Goal: Transaction & Acquisition: Subscribe to service/newsletter

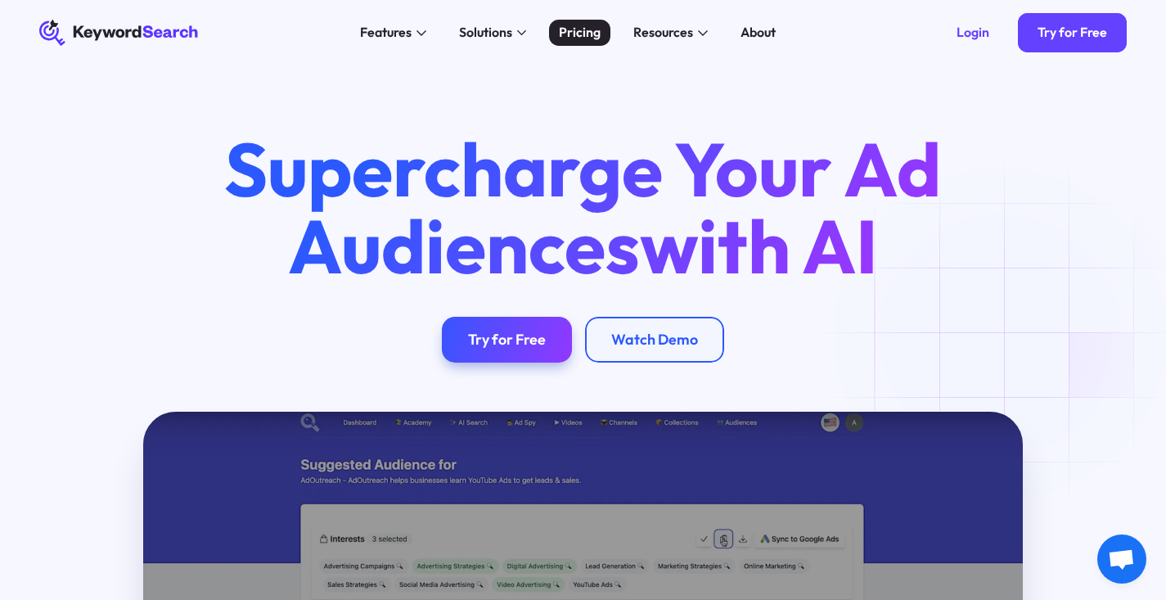
click at [579, 39] on div "Pricing" at bounding box center [580, 33] width 42 height 20
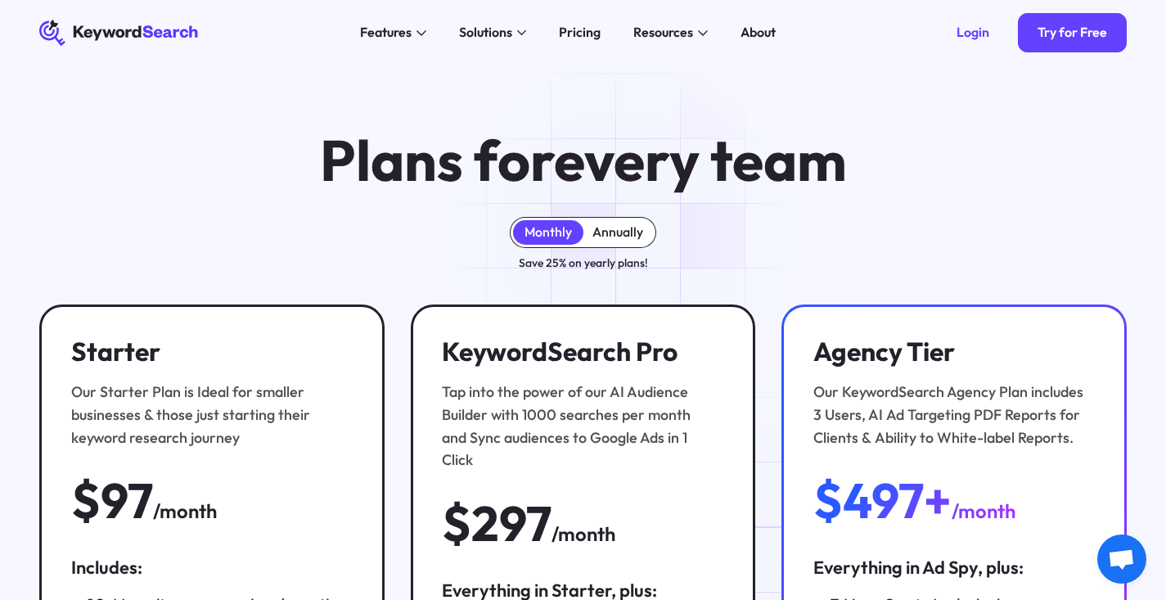
click at [628, 234] on div "Annually" at bounding box center [617, 232] width 51 height 16
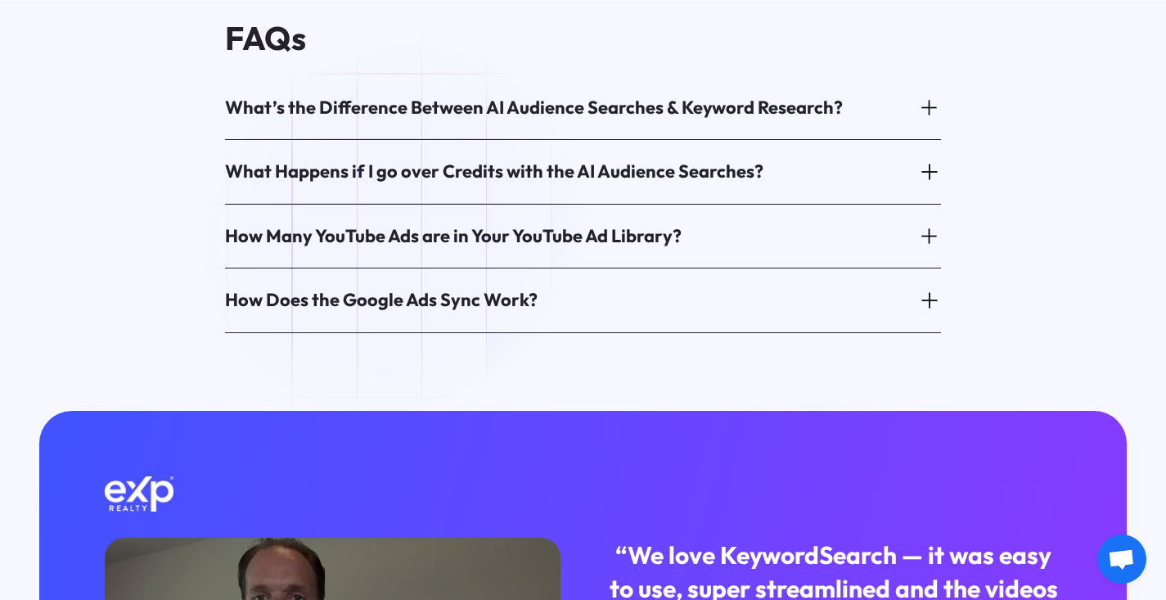
scroll to position [982, 0]
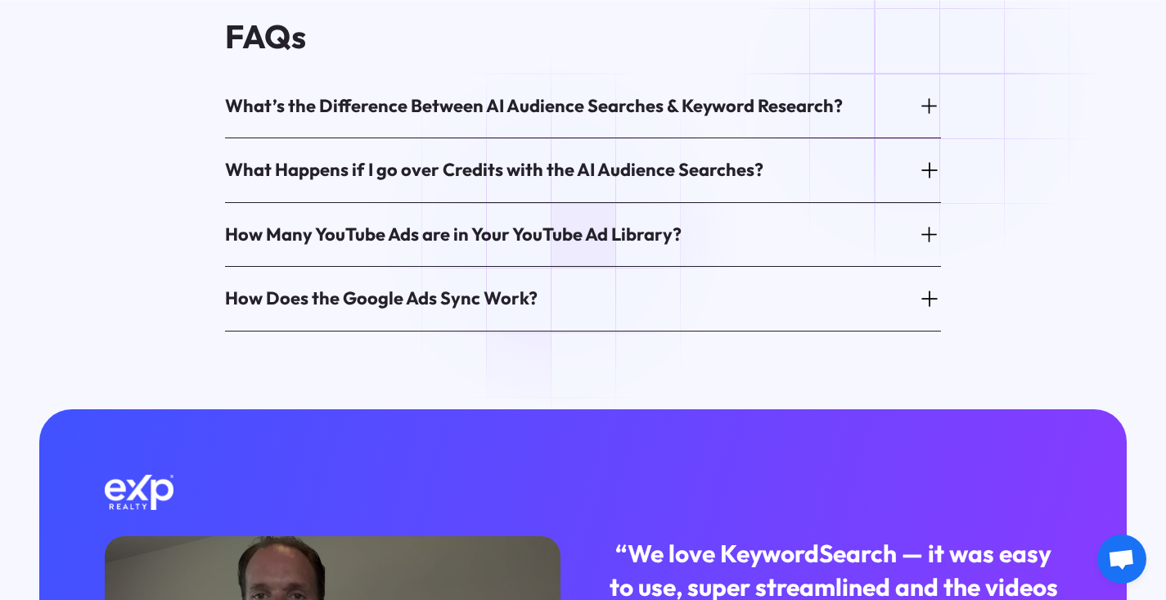
click at [927, 95] on icon at bounding box center [929, 106] width 23 height 23
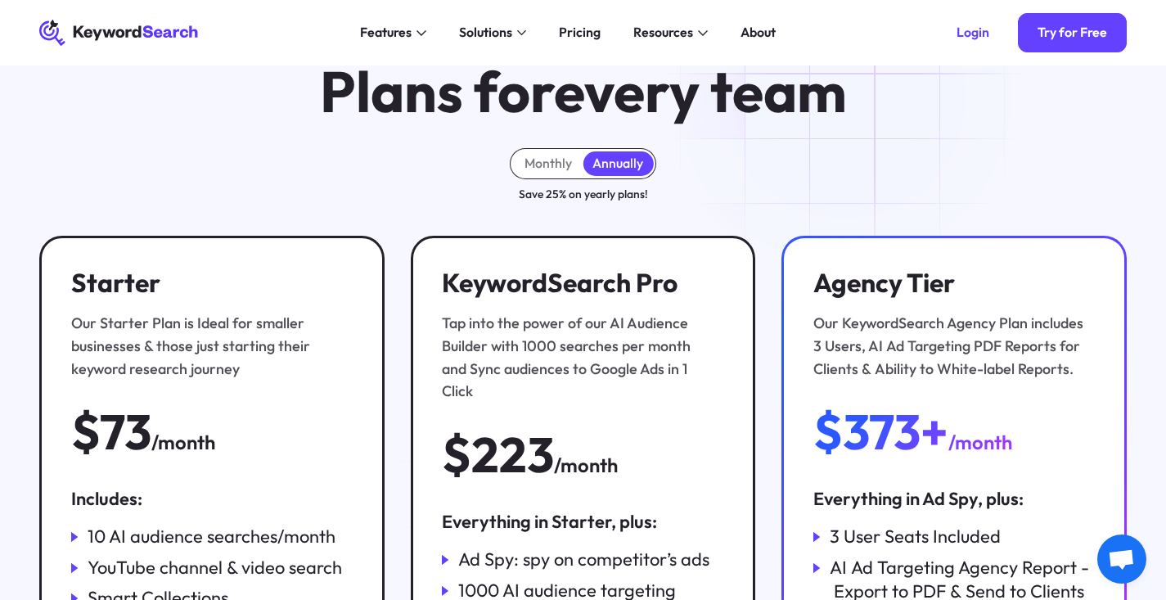
scroll to position [0, 0]
